Goal: Information Seeking & Learning: Check status

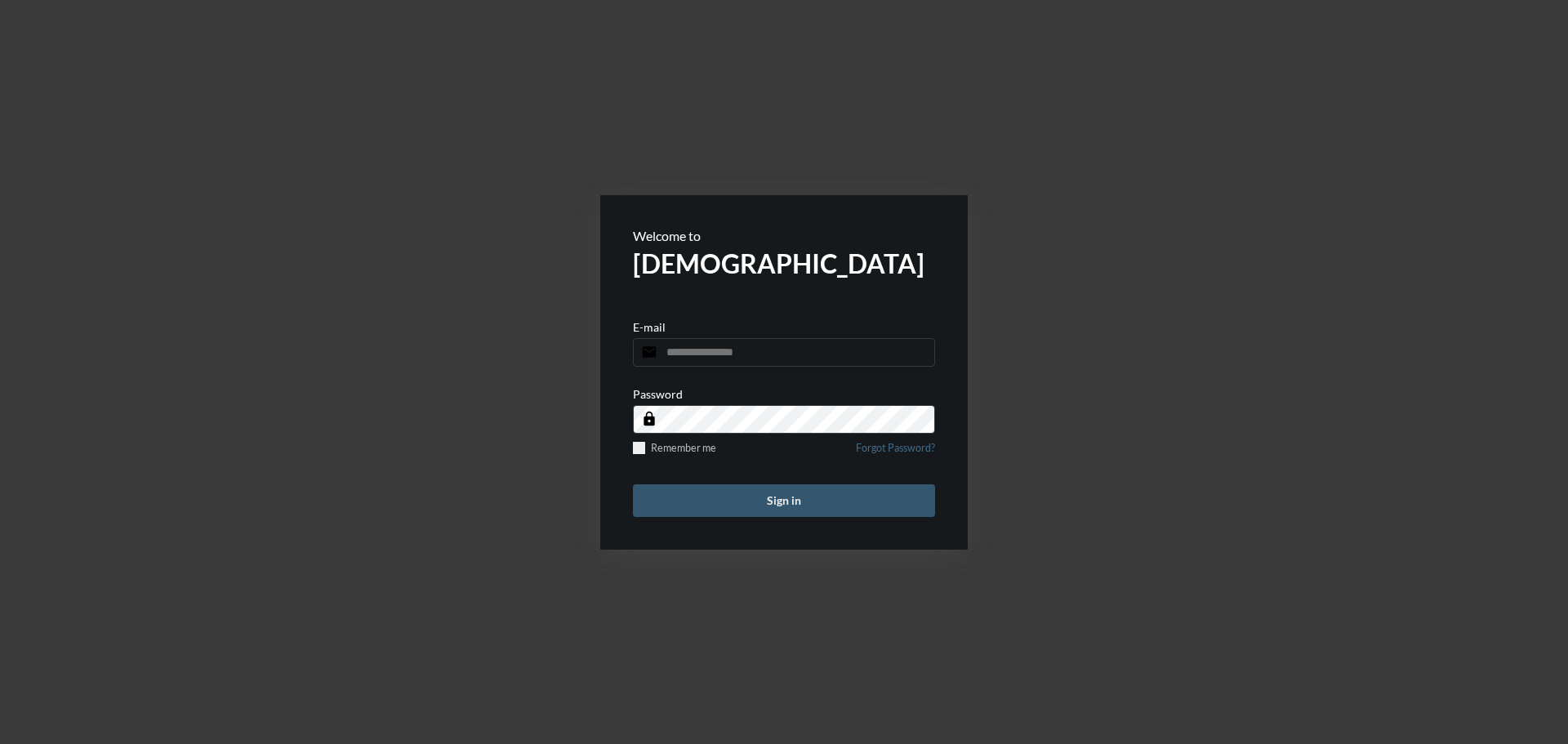
type input "**********"
click at [742, 484] on button "Sign in" at bounding box center [784, 500] width 302 height 33
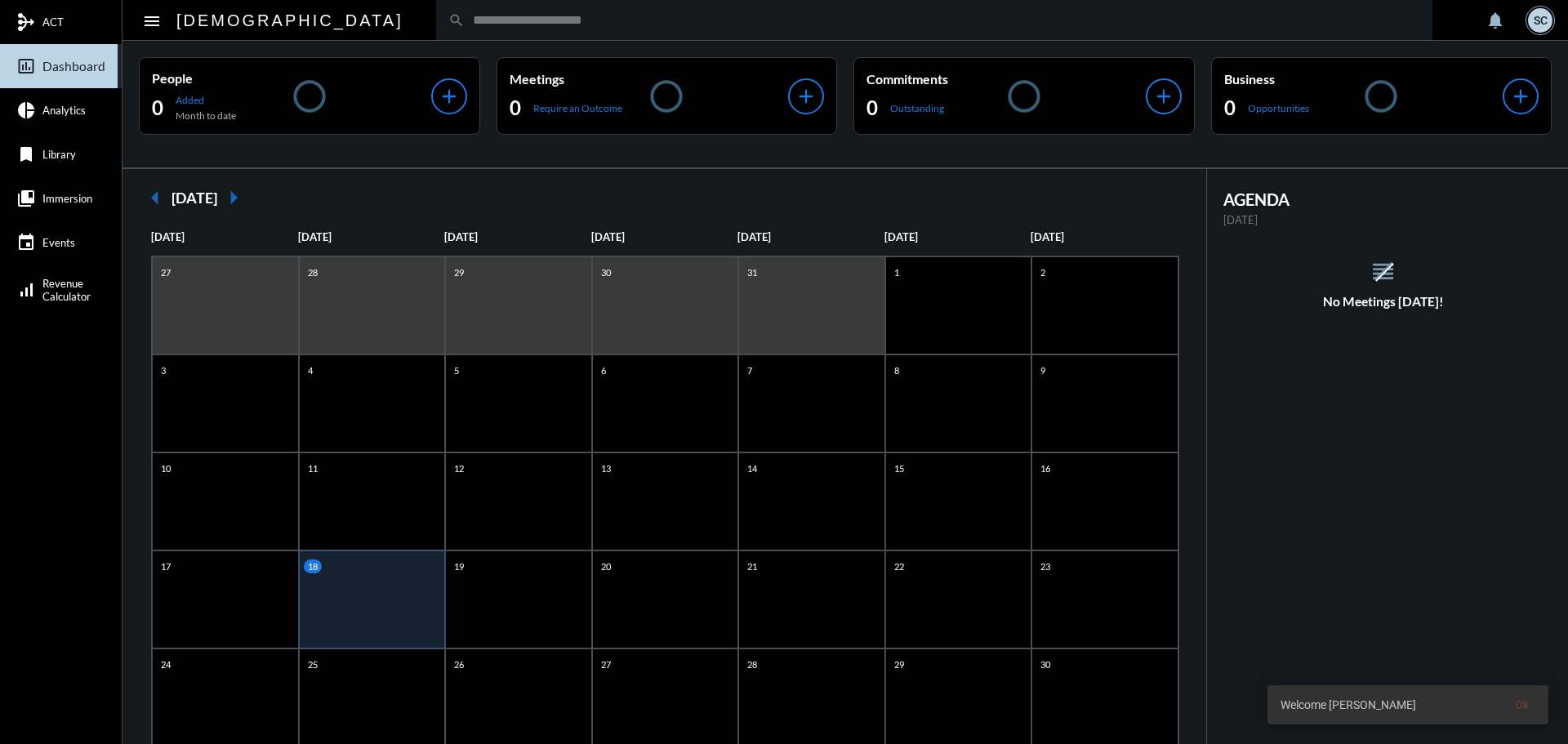
click at [472, 29] on div "search" at bounding box center [934, 20] width 997 height 40
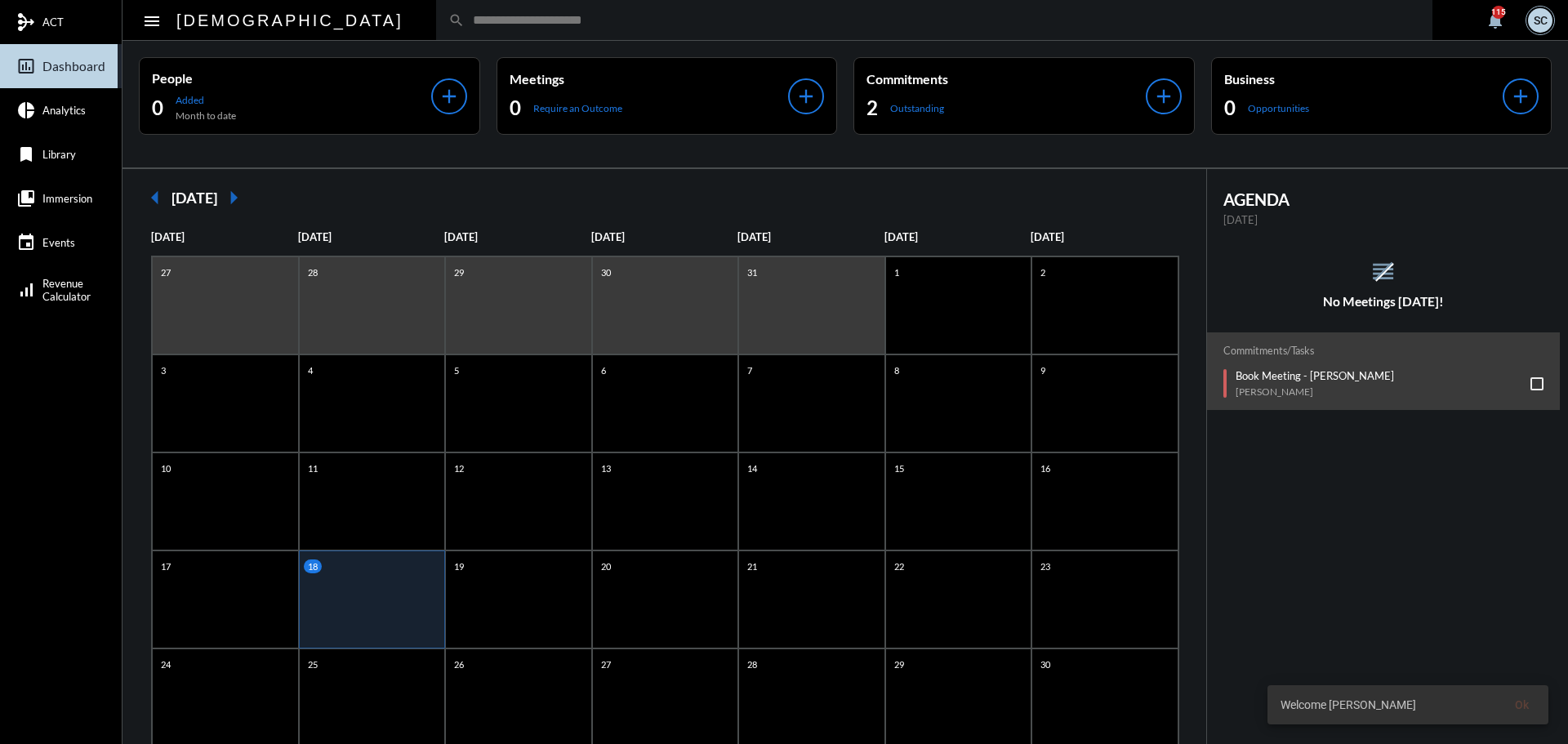
click at [472, 29] on div "search" at bounding box center [934, 20] width 997 height 40
click at [472, 20] on input "text" at bounding box center [942, 20] width 955 height 13
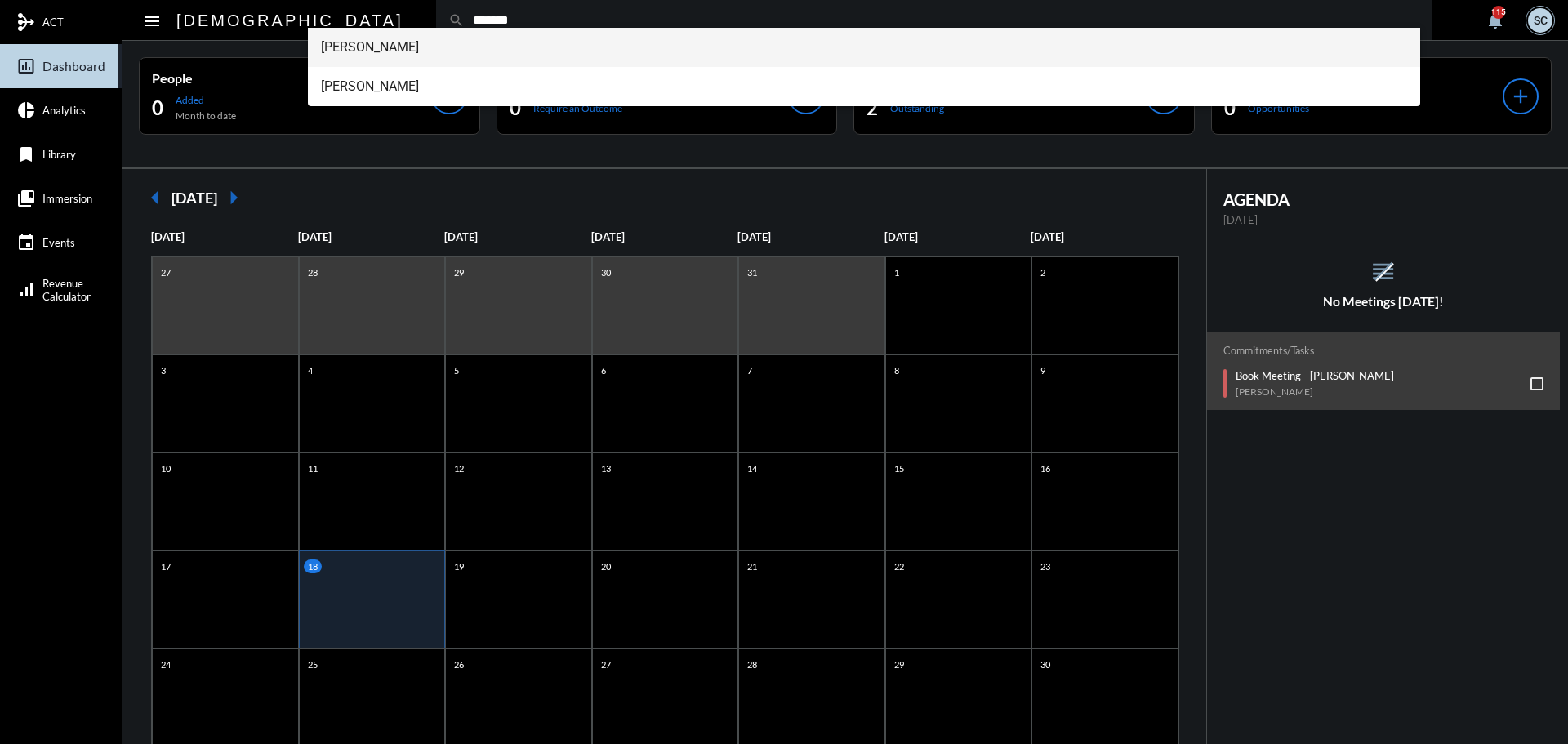
type input "*******"
click at [460, 45] on span "[PERSON_NAME]" at bounding box center [864, 47] width 1087 height 40
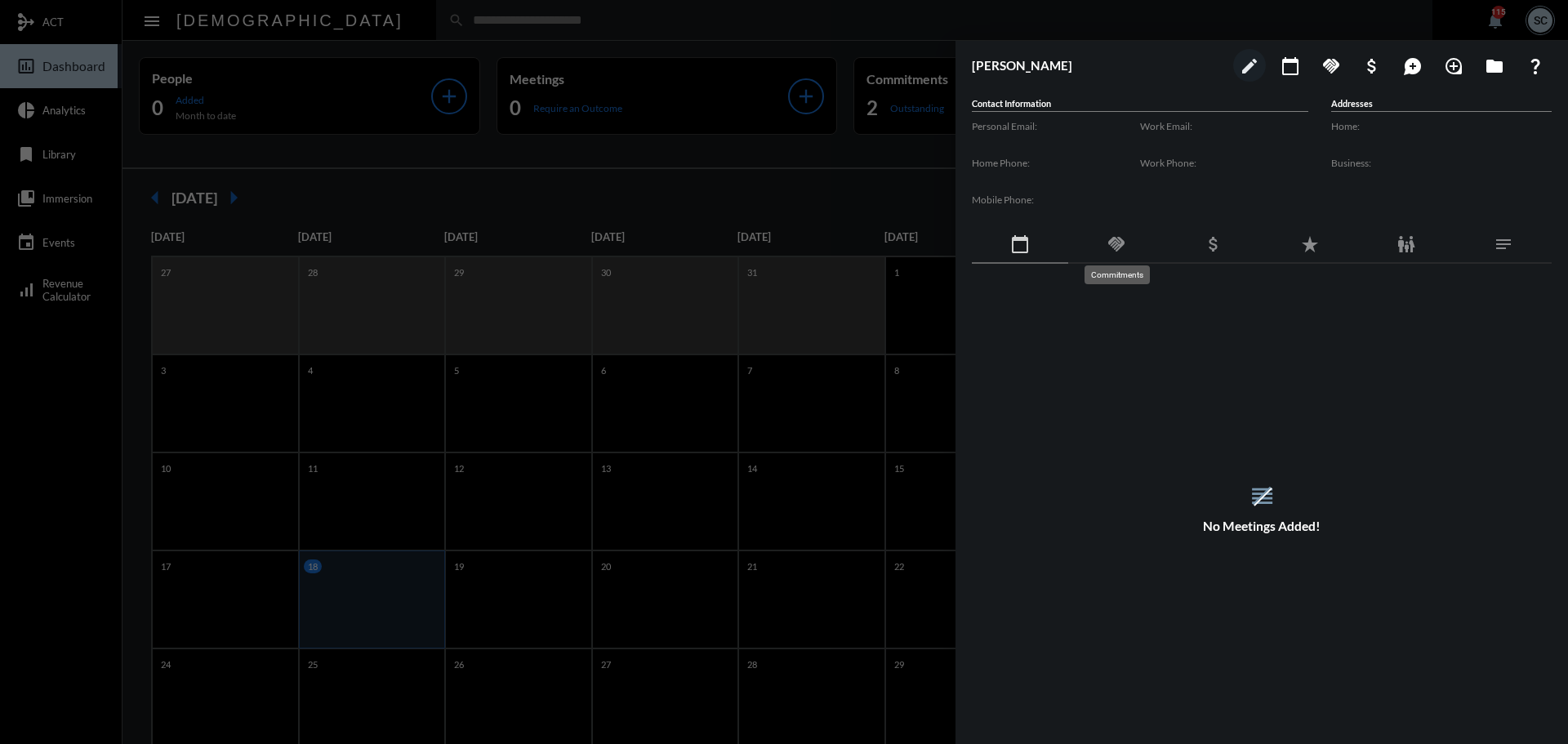
click at [1138, 265] on div "Commitments" at bounding box center [1117, 274] width 66 height 19
click at [1121, 251] on mat-icon "handshake" at bounding box center [1116, 243] width 19 height 19
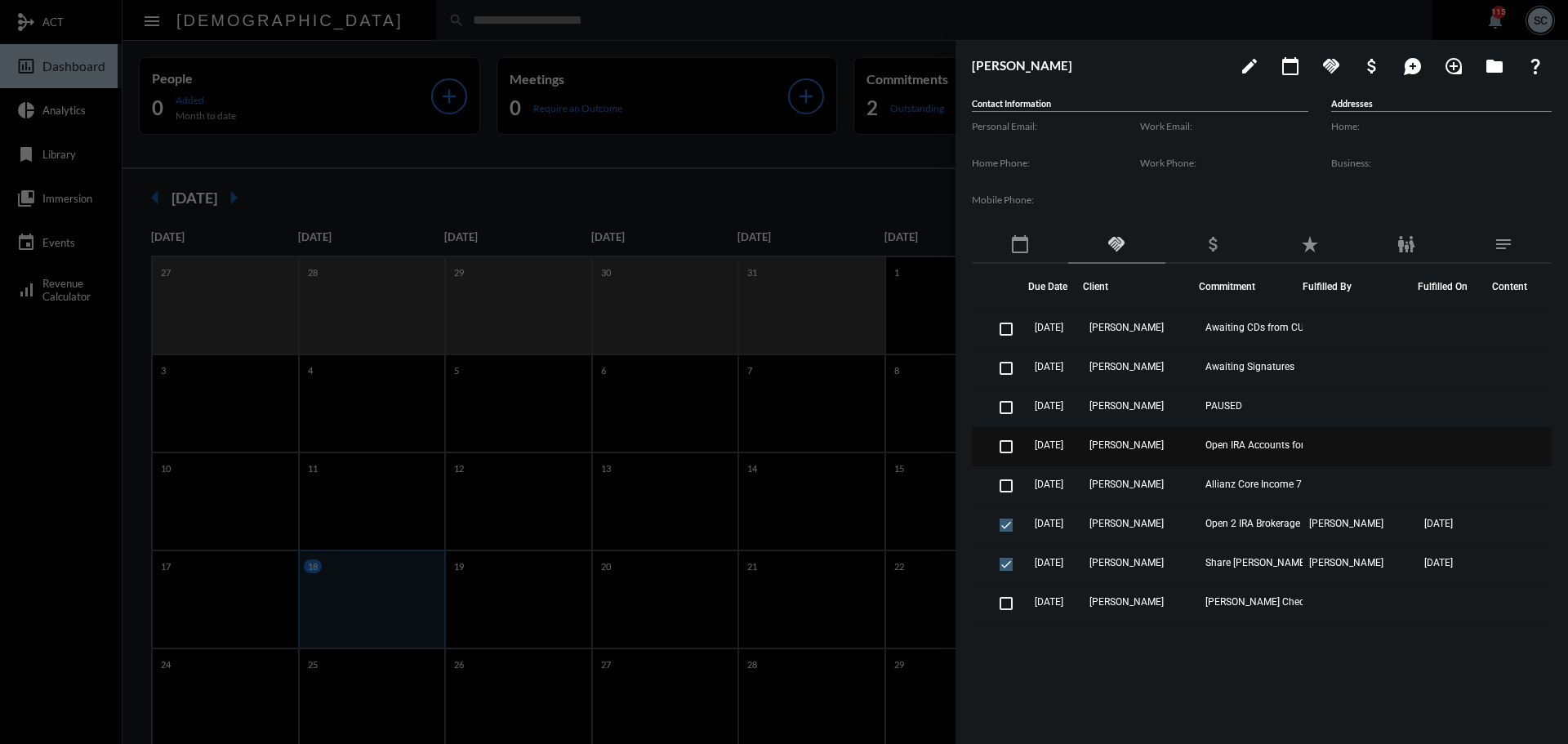
click at [1177, 447] on td "[PERSON_NAME]" at bounding box center [1140, 446] width 115 height 40
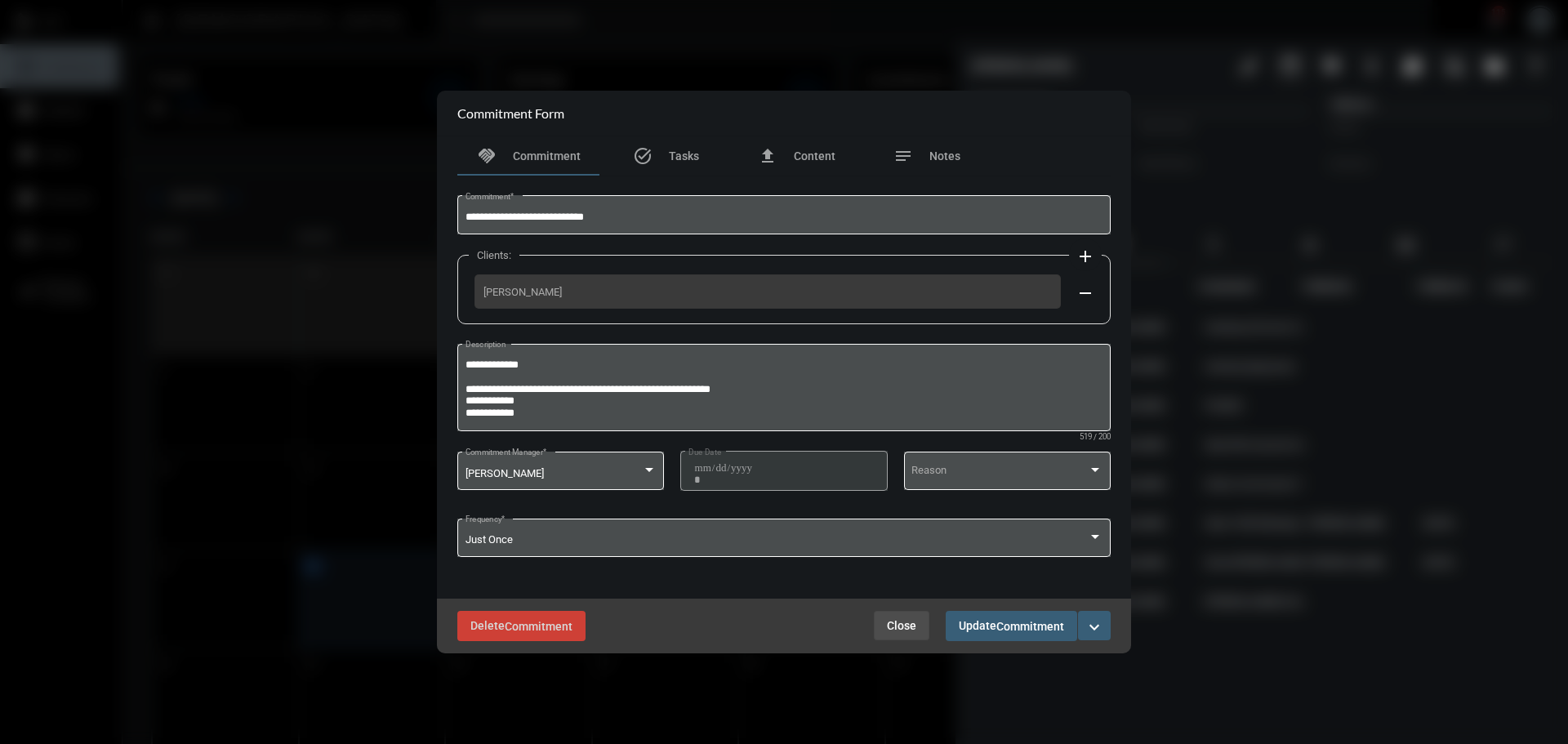
drag, startPoint x: 891, startPoint y: 619, endPoint x: 937, endPoint y: 590, distance: 54.4
click at [891, 619] on span "Close" at bounding box center [901, 625] width 29 height 13
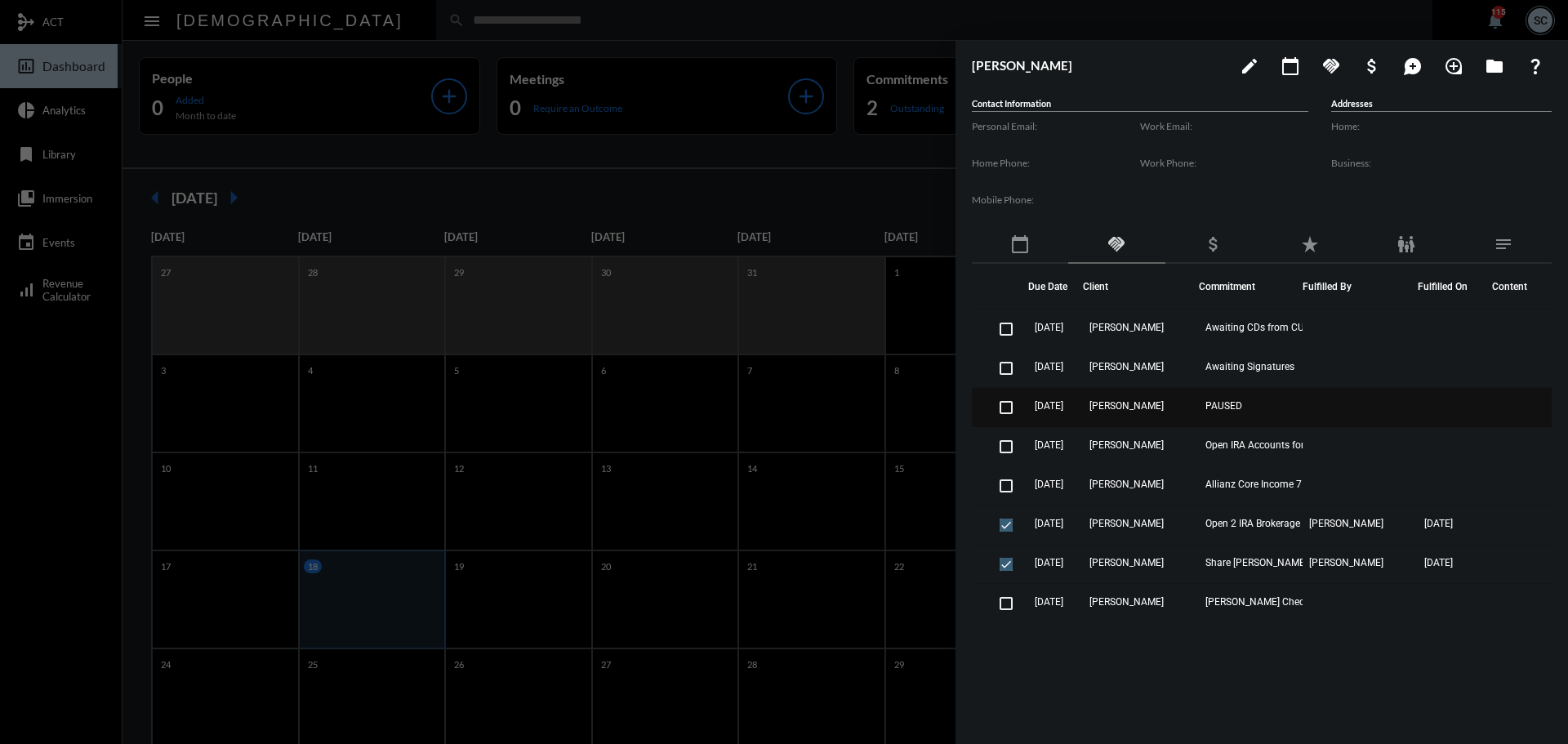
click at [1180, 398] on td "[PERSON_NAME]" at bounding box center [1140, 407] width 115 height 40
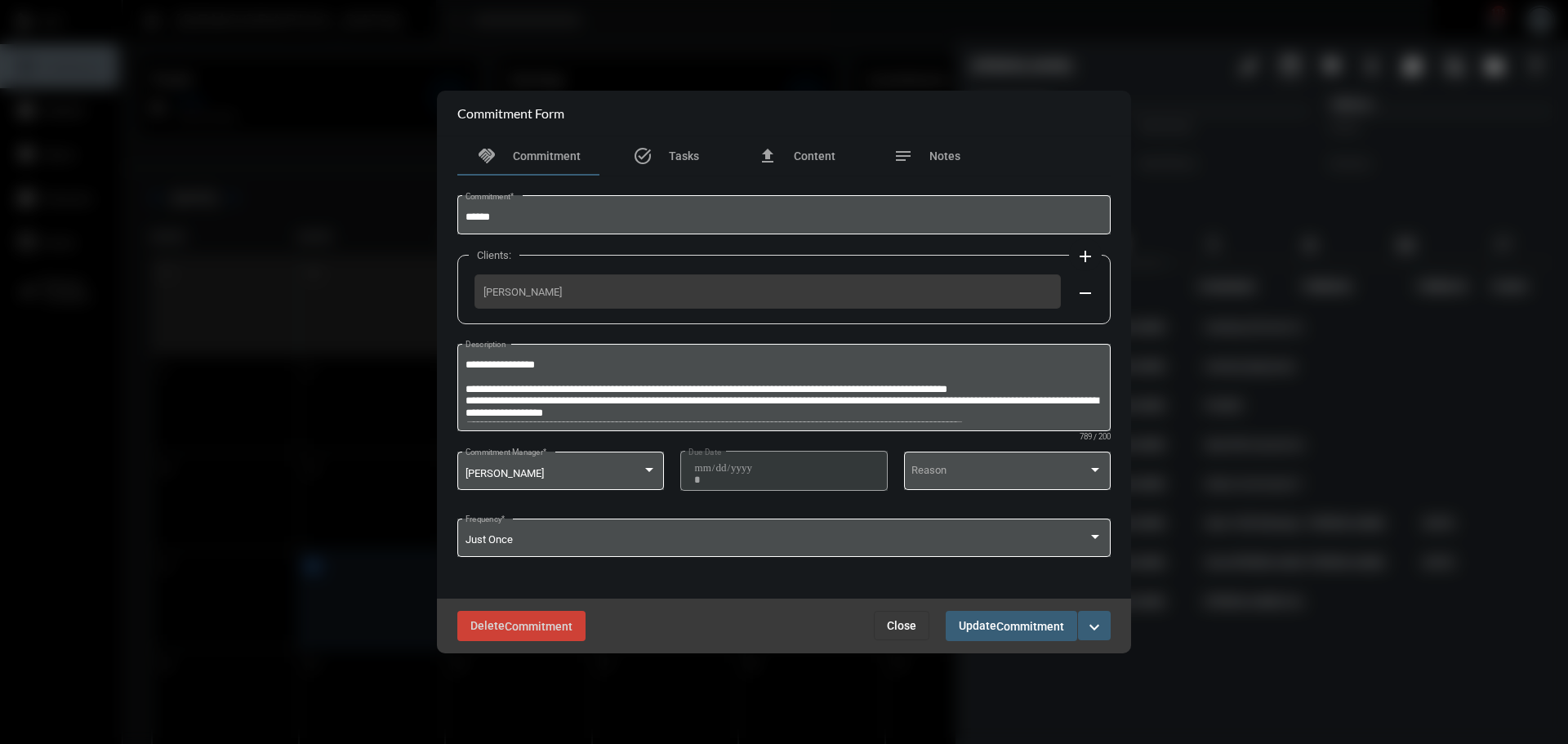
click at [904, 614] on button "Close" at bounding box center [901, 625] width 56 height 29
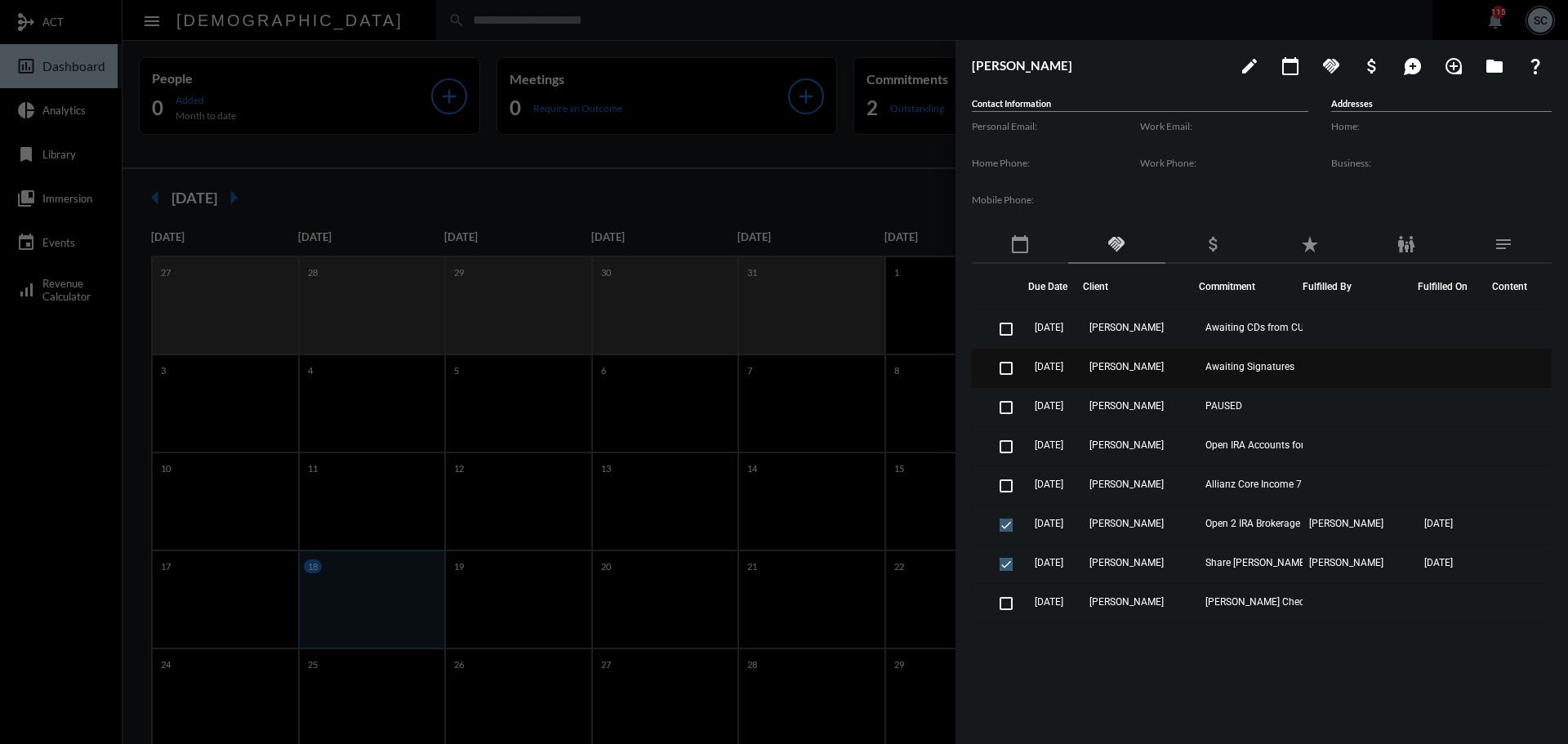
click at [1187, 370] on td "[PERSON_NAME]" at bounding box center [1140, 368] width 115 height 40
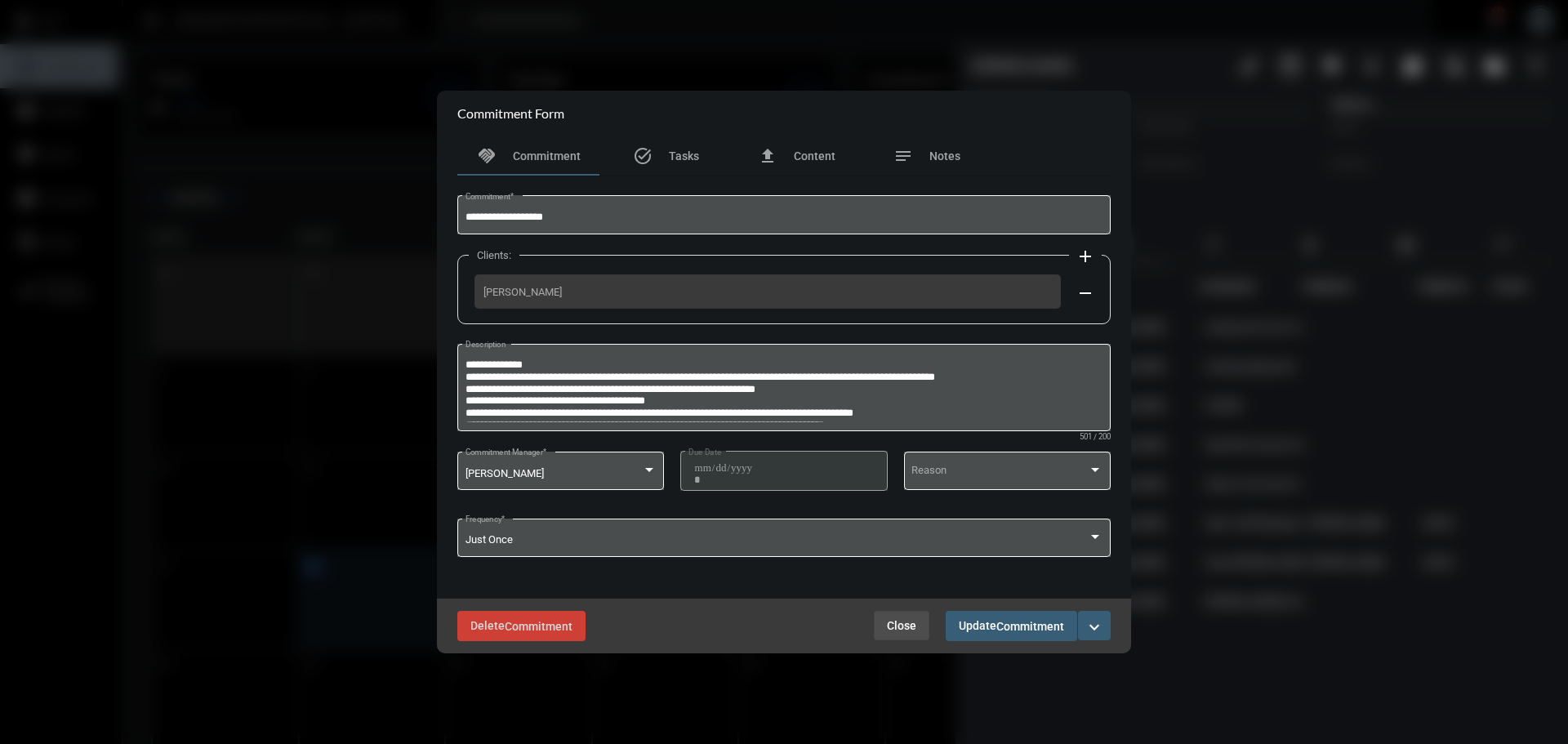
click at [891, 630] on span "Close" at bounding box center [901, 625] width 29 height 13
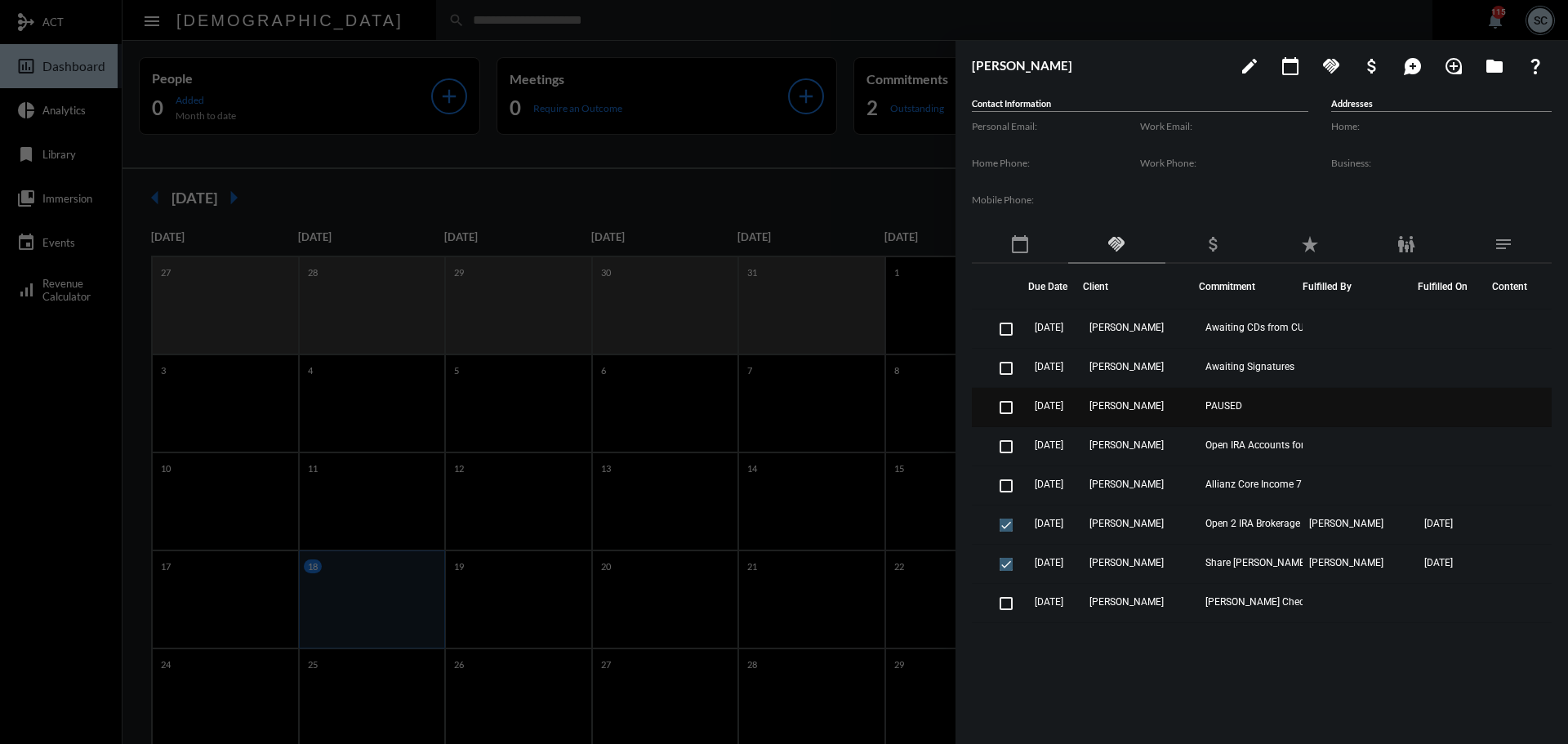
click at [1193, 402] on td "[PERSON_NAME]" at bounding box center [1140, 407] width 115 height 40
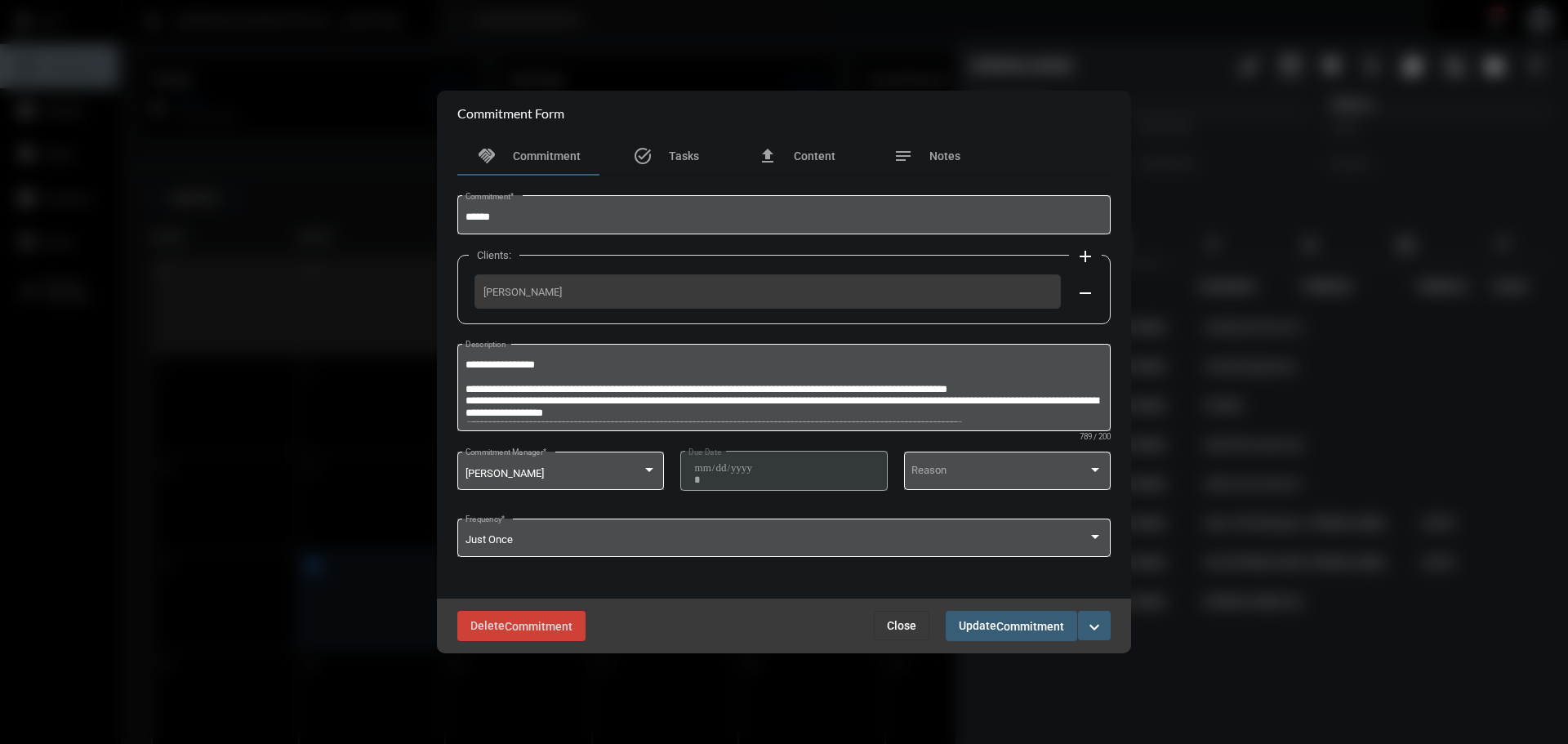
click at [1187, 173] on div at bounding box center [784, 372] width 1568 height 744
drag, startPoint x: 910, startPoint y: 619, endPoint x: 1273, endPoint y: 456, distance: 397.9
click at [910, 617] on button "Close" at bounding box center [901, 625] width 56 height 29
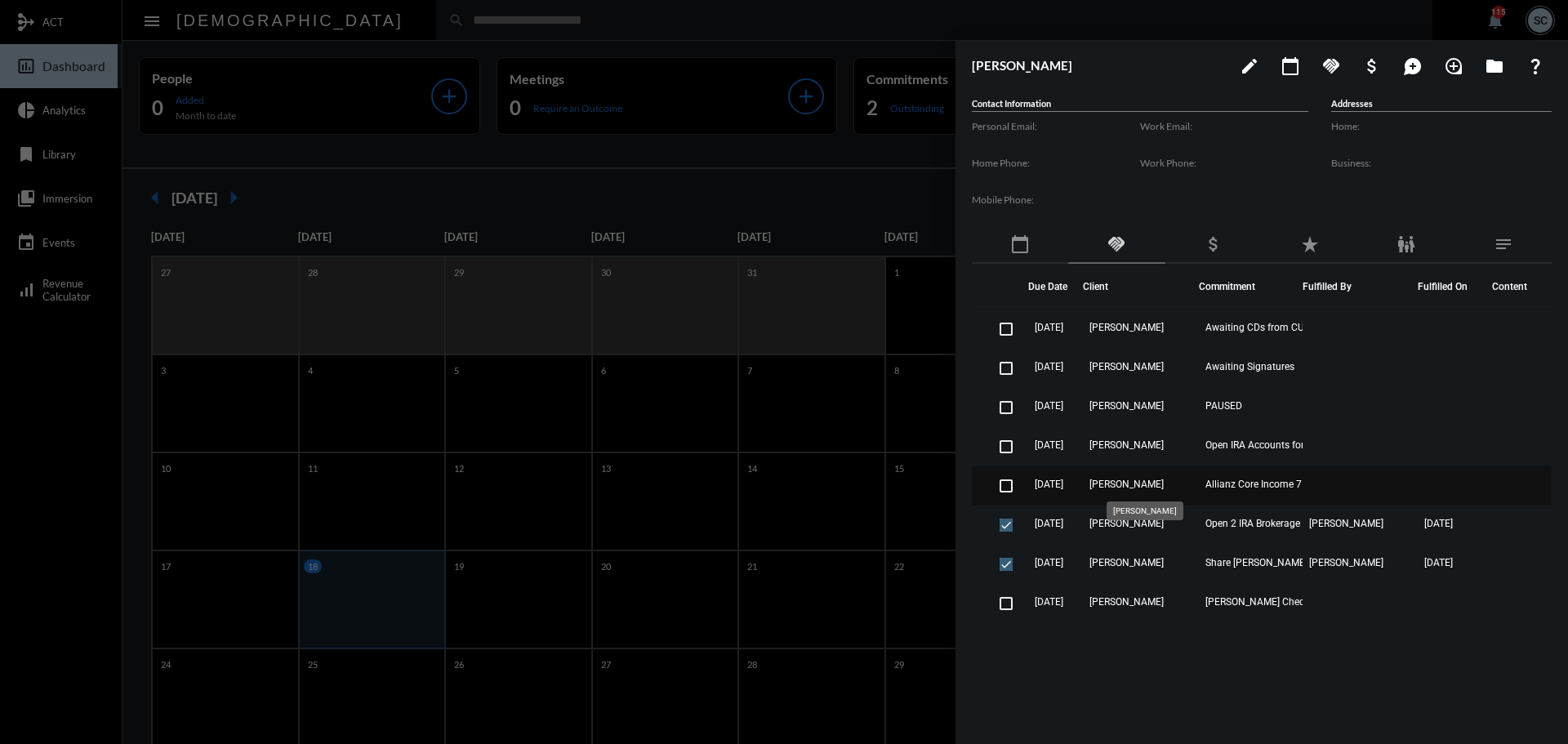
click at [1164, 486] on span "[PERSON_NAME]" at bounding box center [1126, 485] width 74 height 12
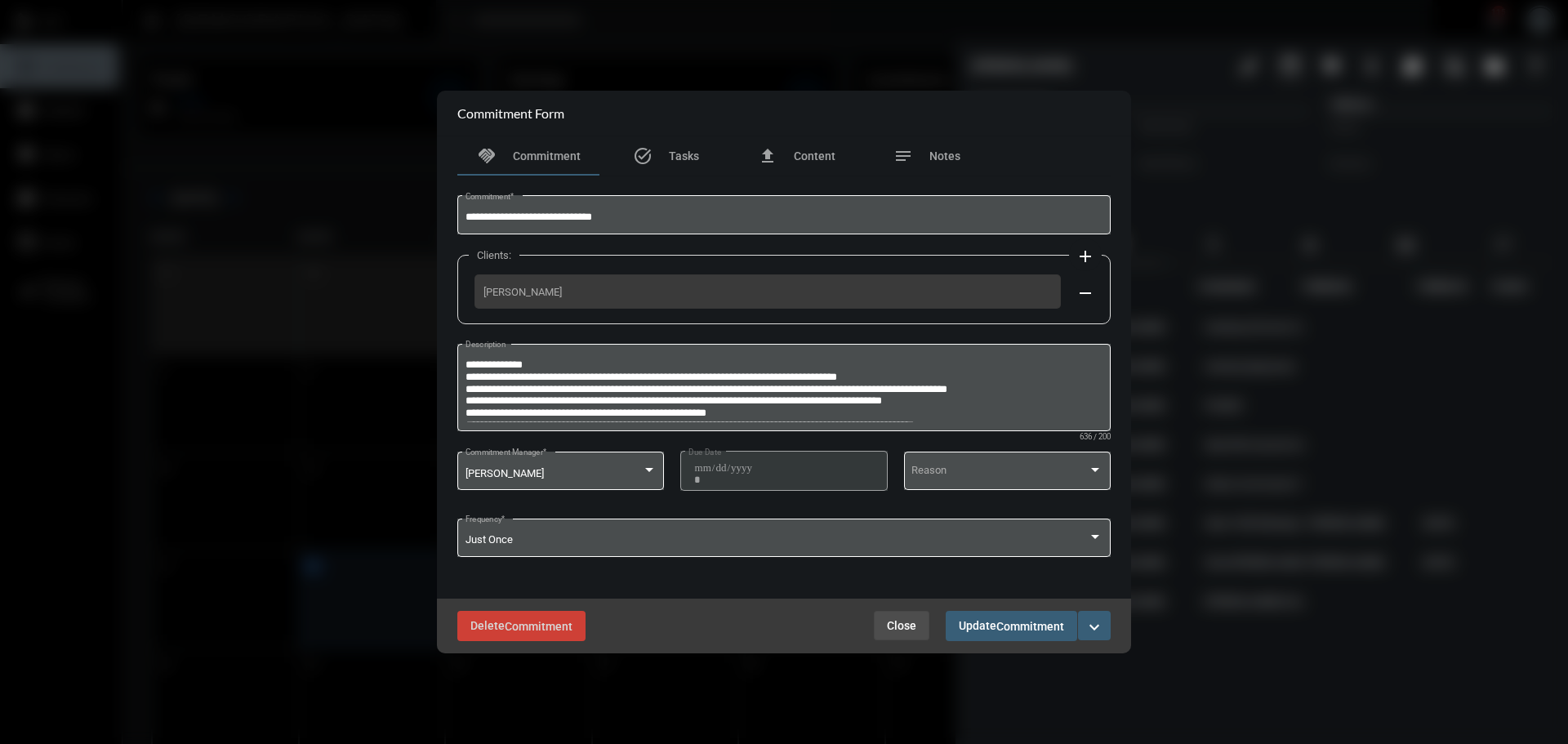
click at [896, 629] on span "Close" at bounding box center [901, 625] width 29 height 13
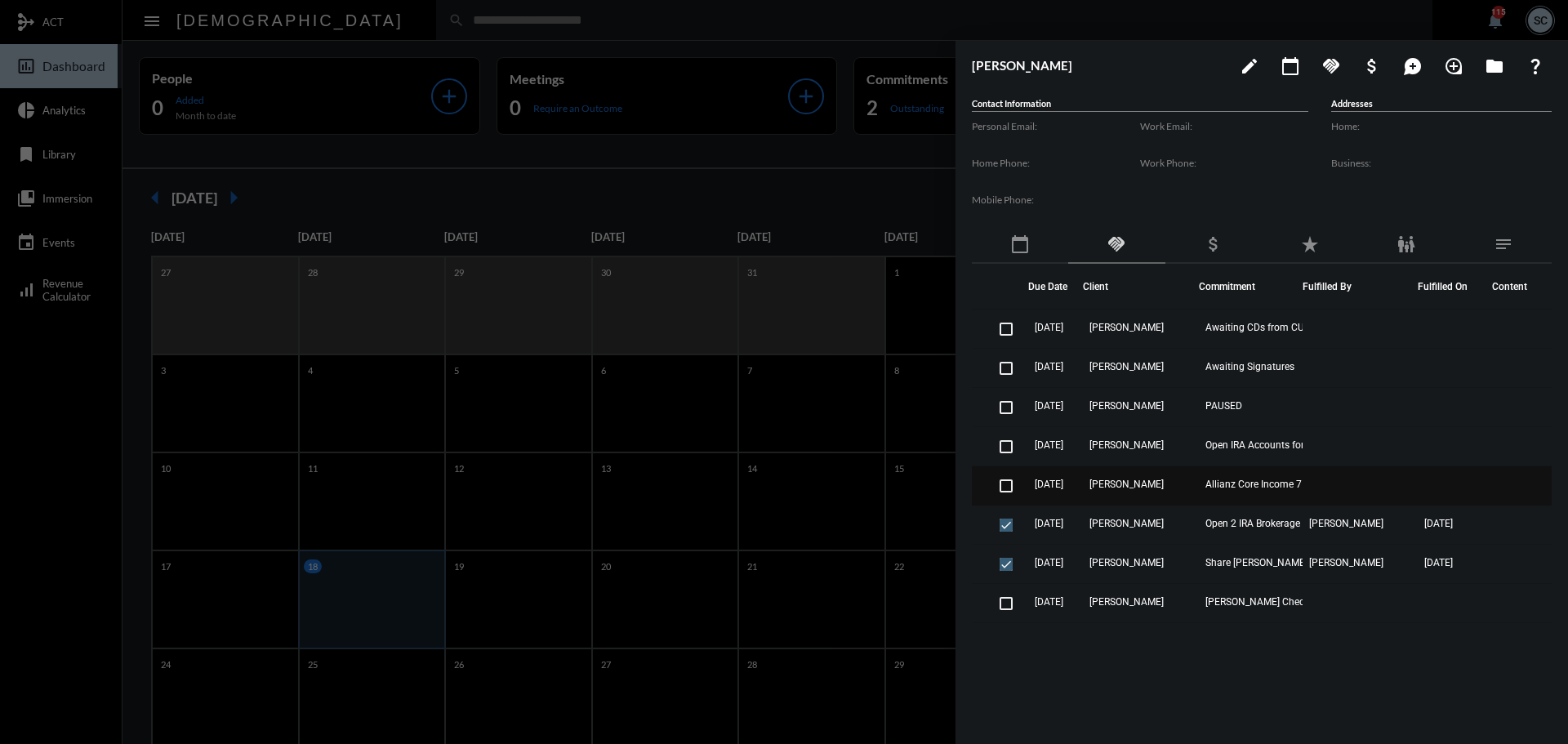
click at [1192, 482] on td "[PERSON_NAME]" at bounding box center [1140, 486] width 115 height 40
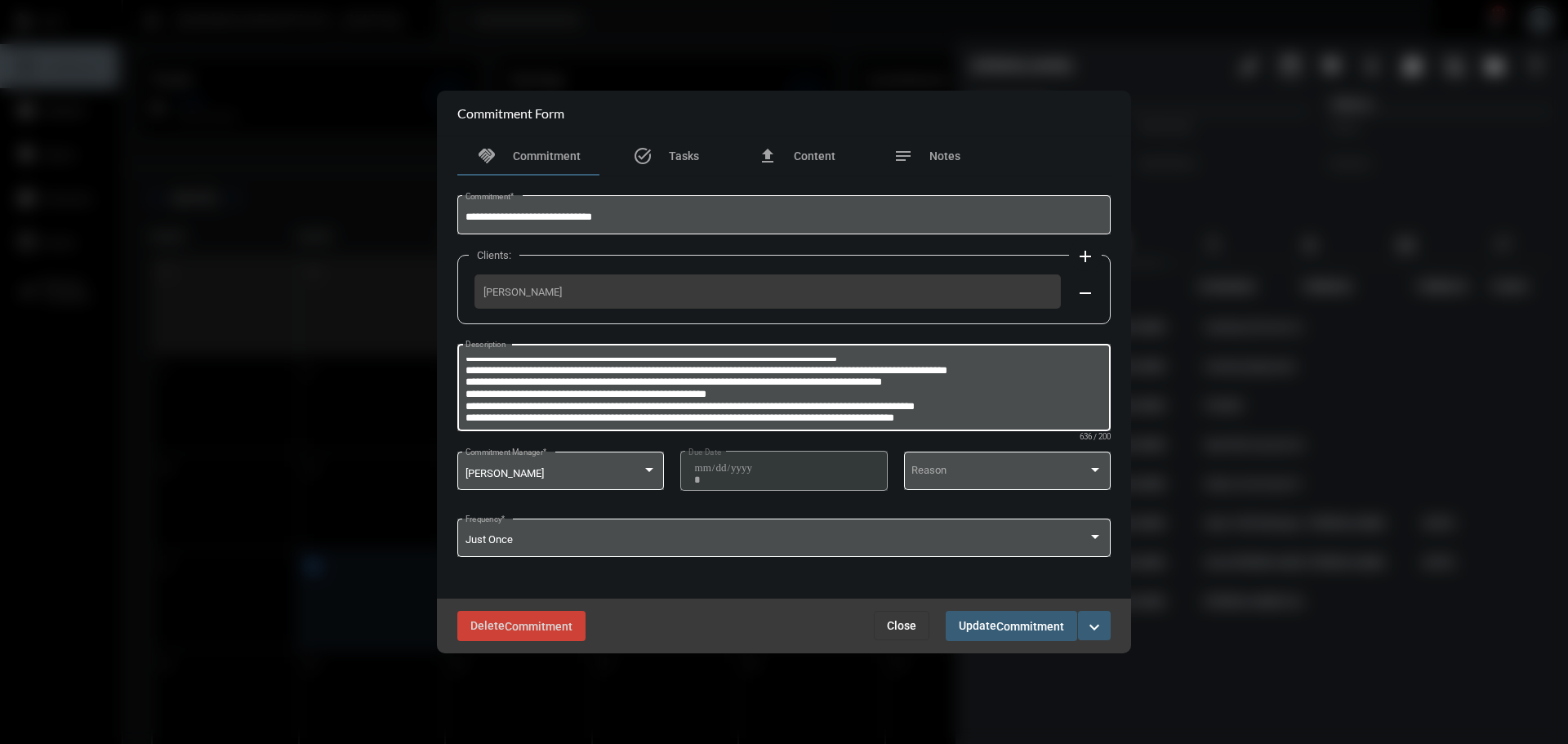
scroll to position [35, 0]
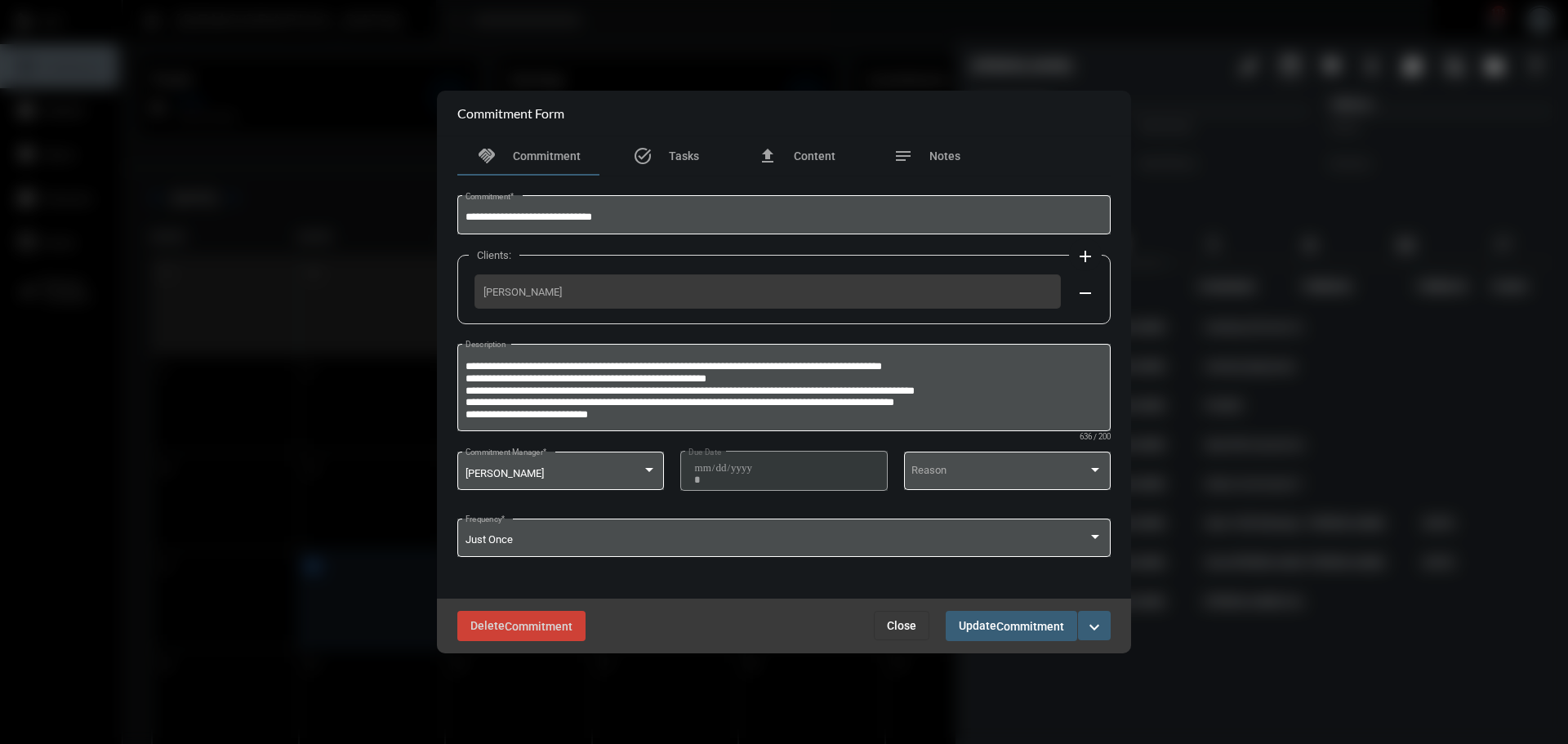
click at [893, 619] on span "Close" at bounding box center [901, 625] width 29 height 13
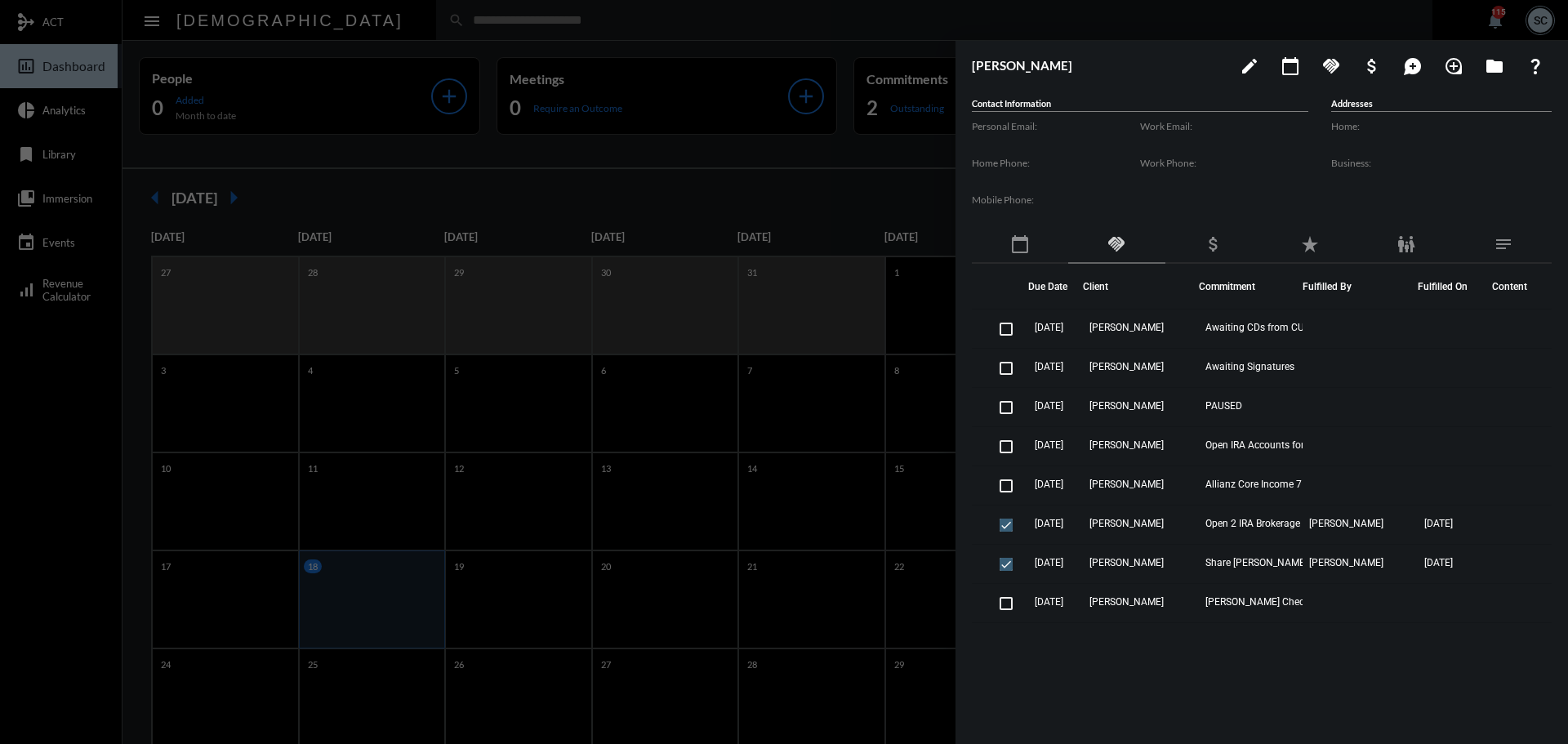
click at [818, 17] on div at bounding box center [784, 372] width 1568 height 744
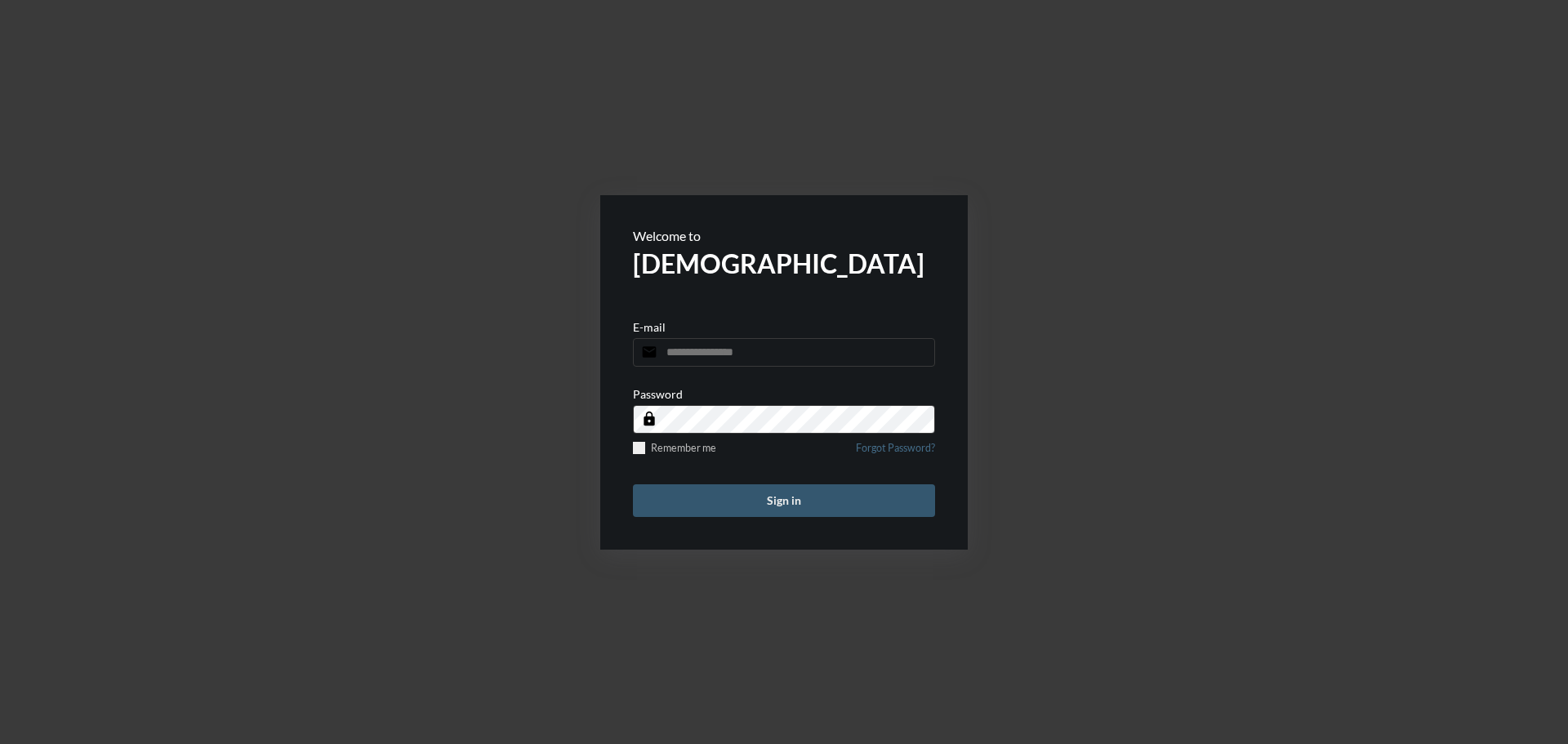
type input "**********"
click at [789, 499] on button "Sign in" at bounding box center [784, 500] width 302 height 33
